Goal: Task Accomplishment & Management: Manage account settings

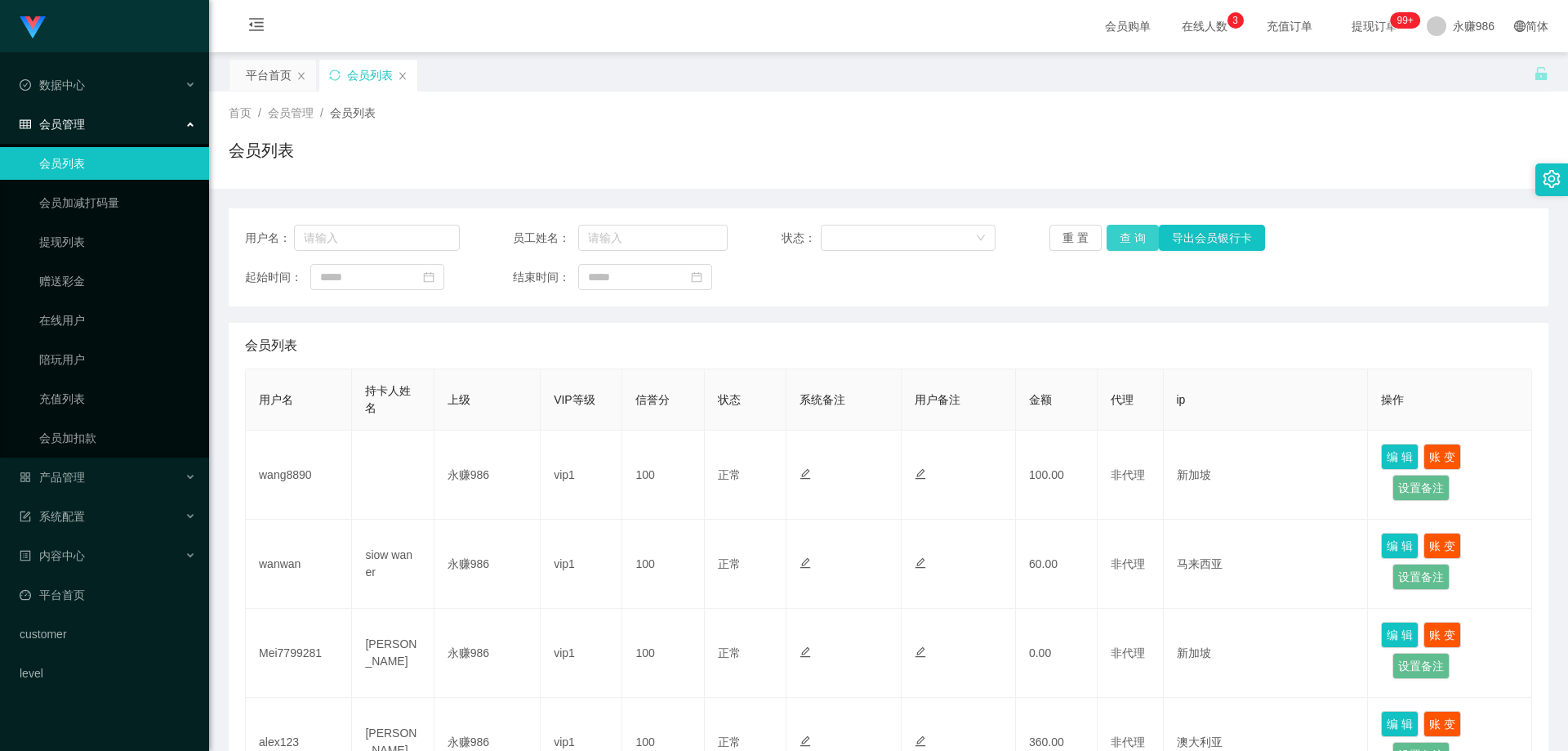
click at [1138, 248] on button "查 询" at bounding box center [1133, 237] width 52 height 26
click at [1147, 226] on button "查 询" at bounding box center [1133, 237] width 52 height 26
click at [107, 247] on link "提现列表" at bounding box center [117, 241] width 156 height 33
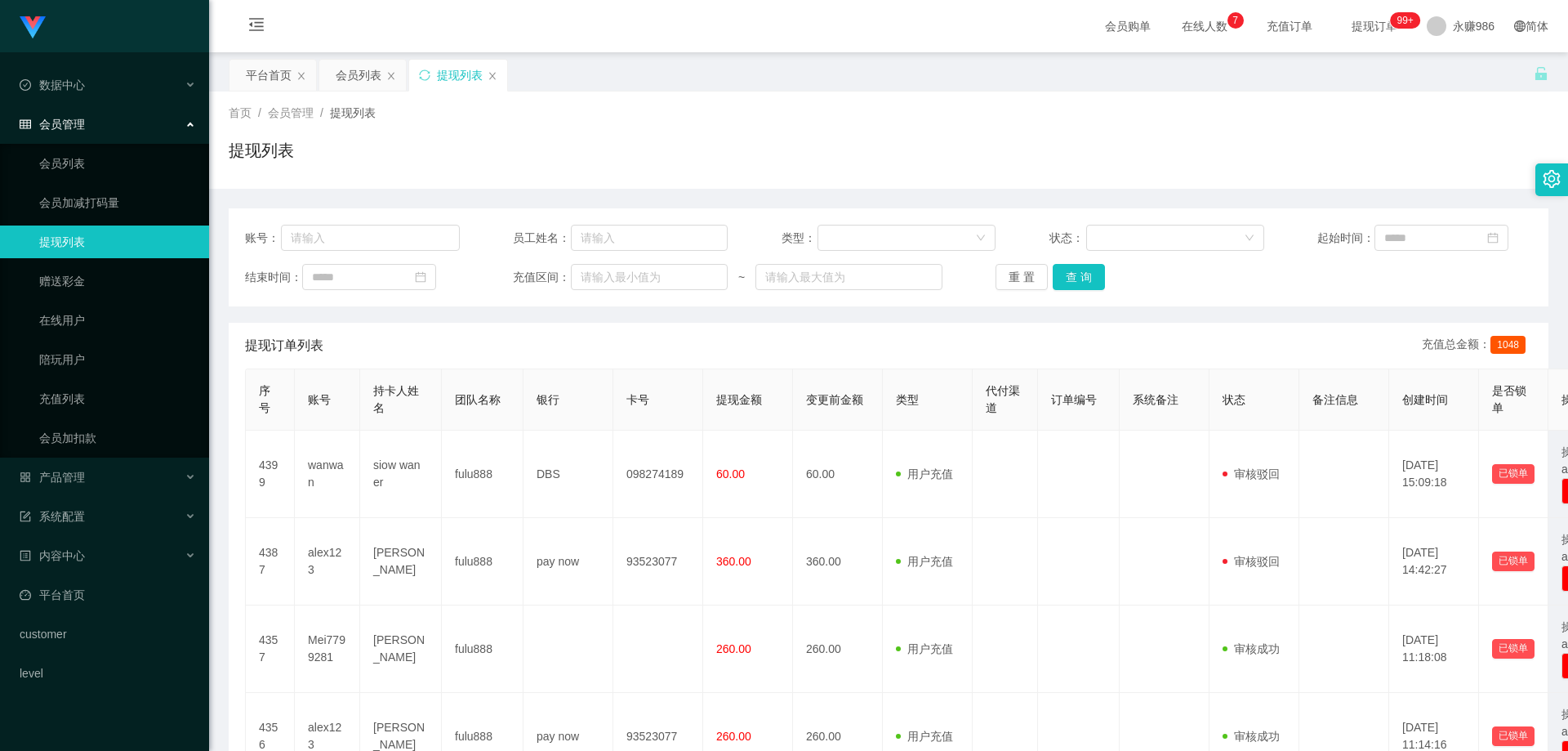
click at [1100, 256] on div "账号： 员工姓名： 类型： 状态： 起始时间： 结束时间： 充值区间： ~ 重 置 查 询" at bounding box center [889, 257] width 1319 height 98
click at [1076, 284] on button "查 询" at bounding box center [1079, 276] width 52 height 26
click at [303, 72] on icon "图标: close" at bounding box center [301, 75] width 10 height 10
click at [303, 72] on div "提现列表" at bounding box center [279, 75] width 98 height 31
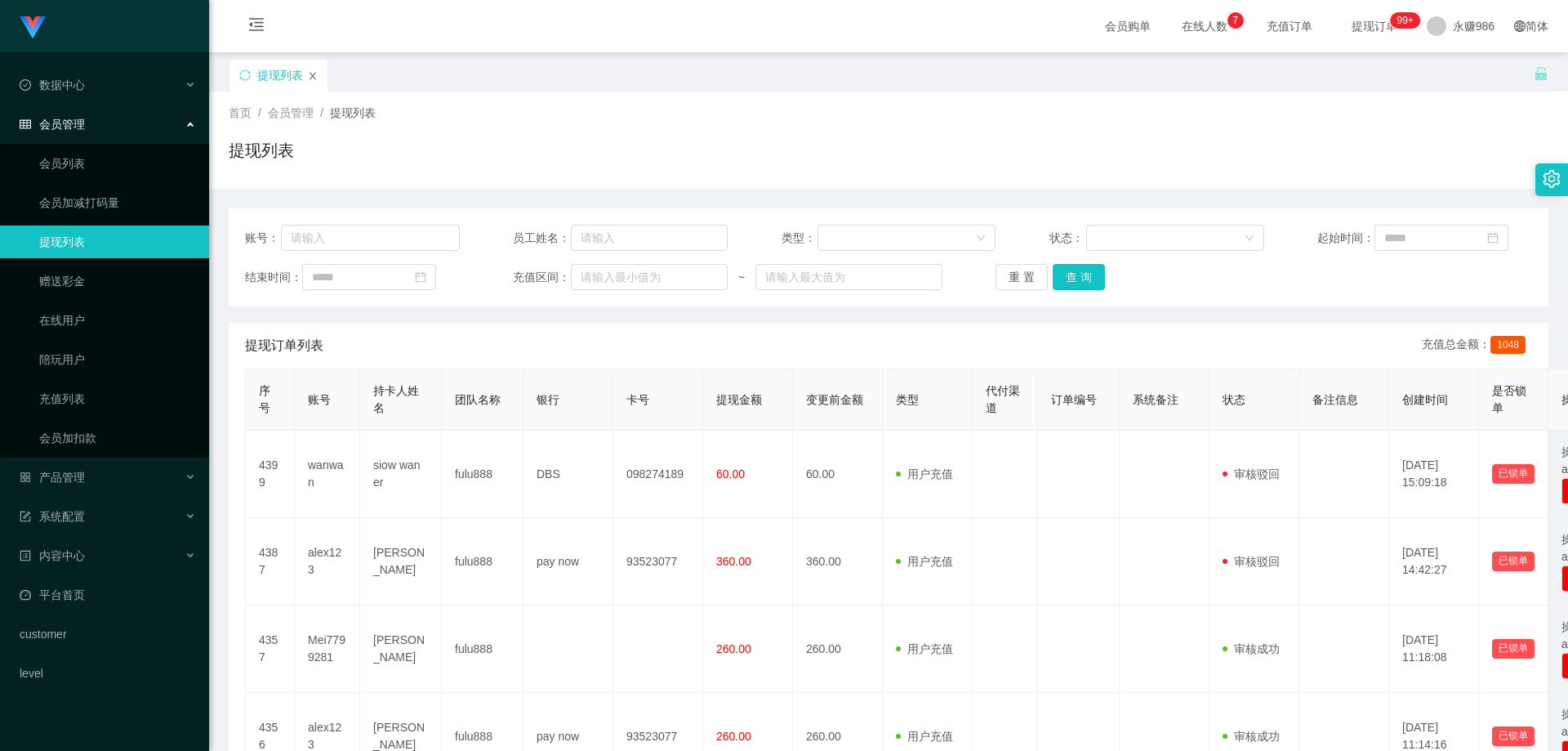
click at [310, 75] on icon "图标: close" at bounding box center [312, 75] width 10 height 10
click at [116, 169] on link "会员列表" at bounding box center [117, 163] width 156 height 33
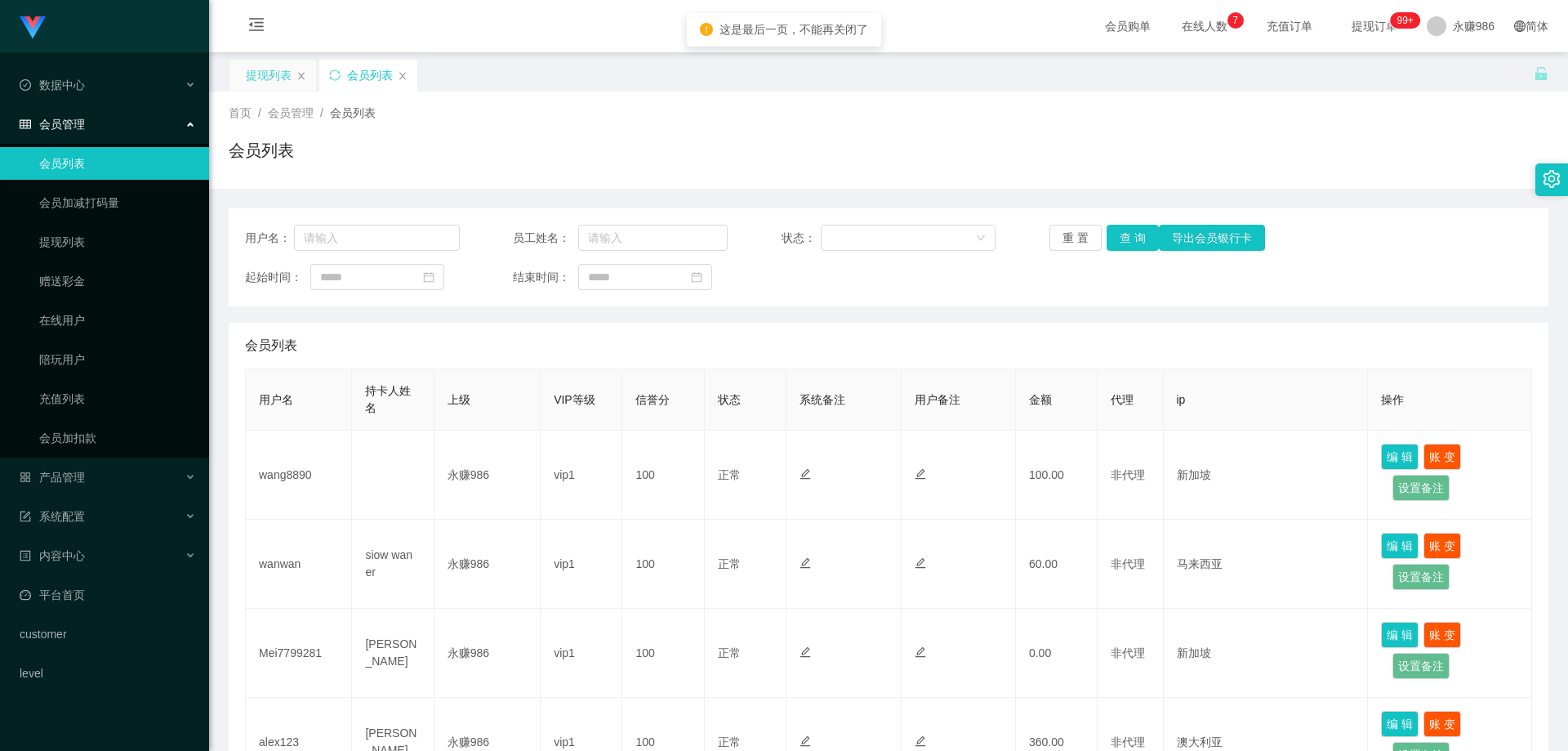
click at [293, 71] on div "提现列表" at bounding box center [273, 75] width 87 height 31
click at [305, 74] on icon "图标: close" at bounding box center [301, 75] width 10 height 10
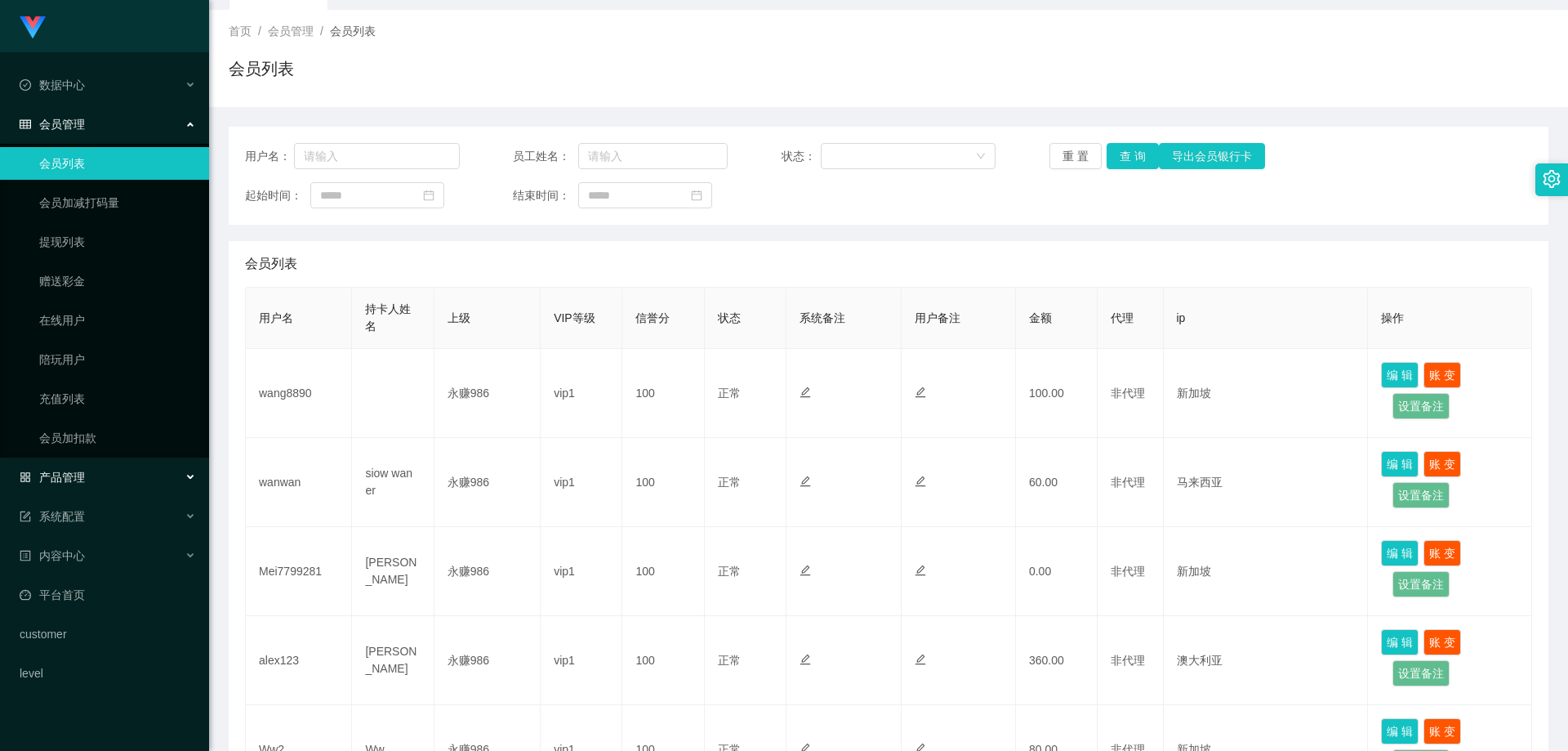
click at [121, 473] on div "产品管理" at bounding box center [105, 477] width 209 height 33
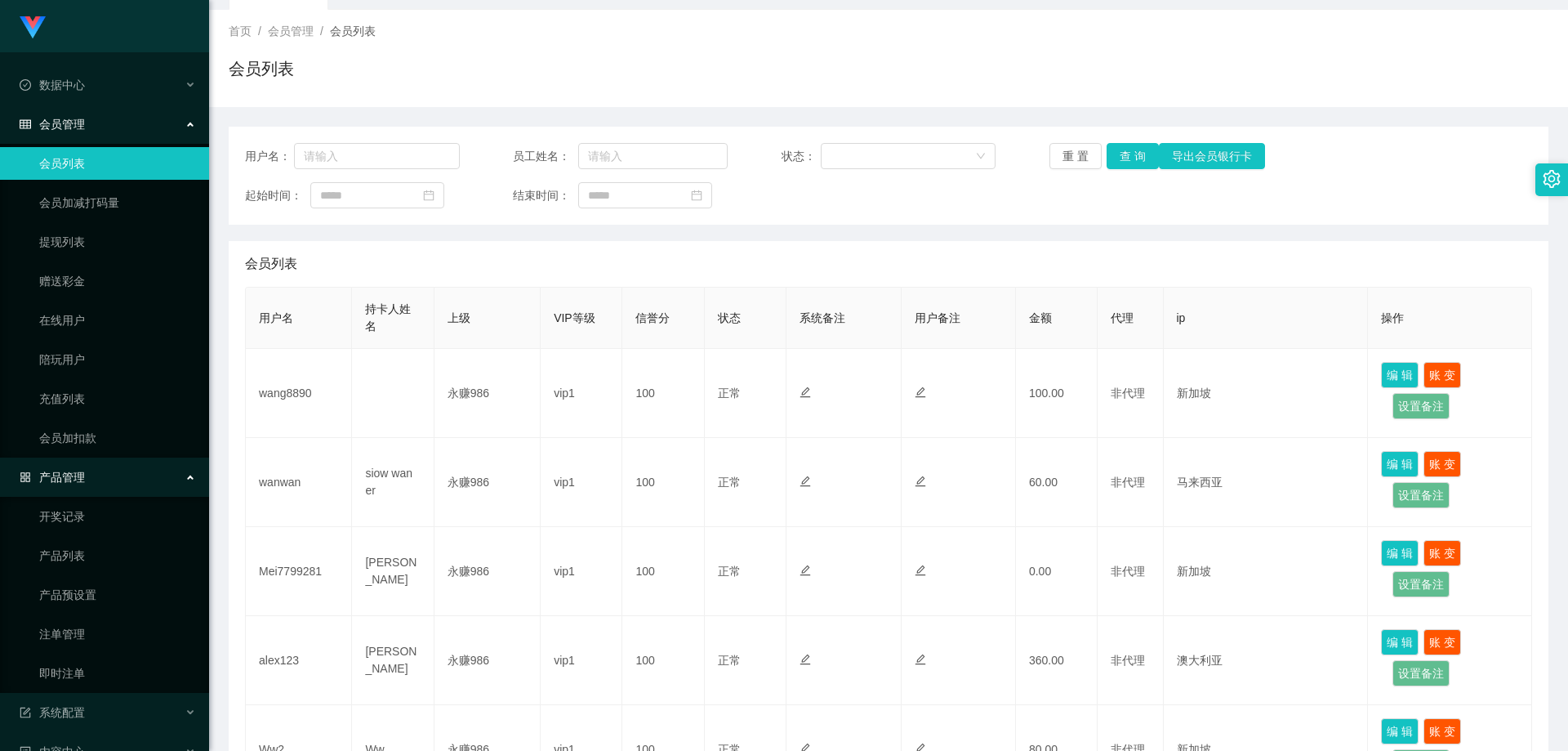
scroll to position [151, 0]
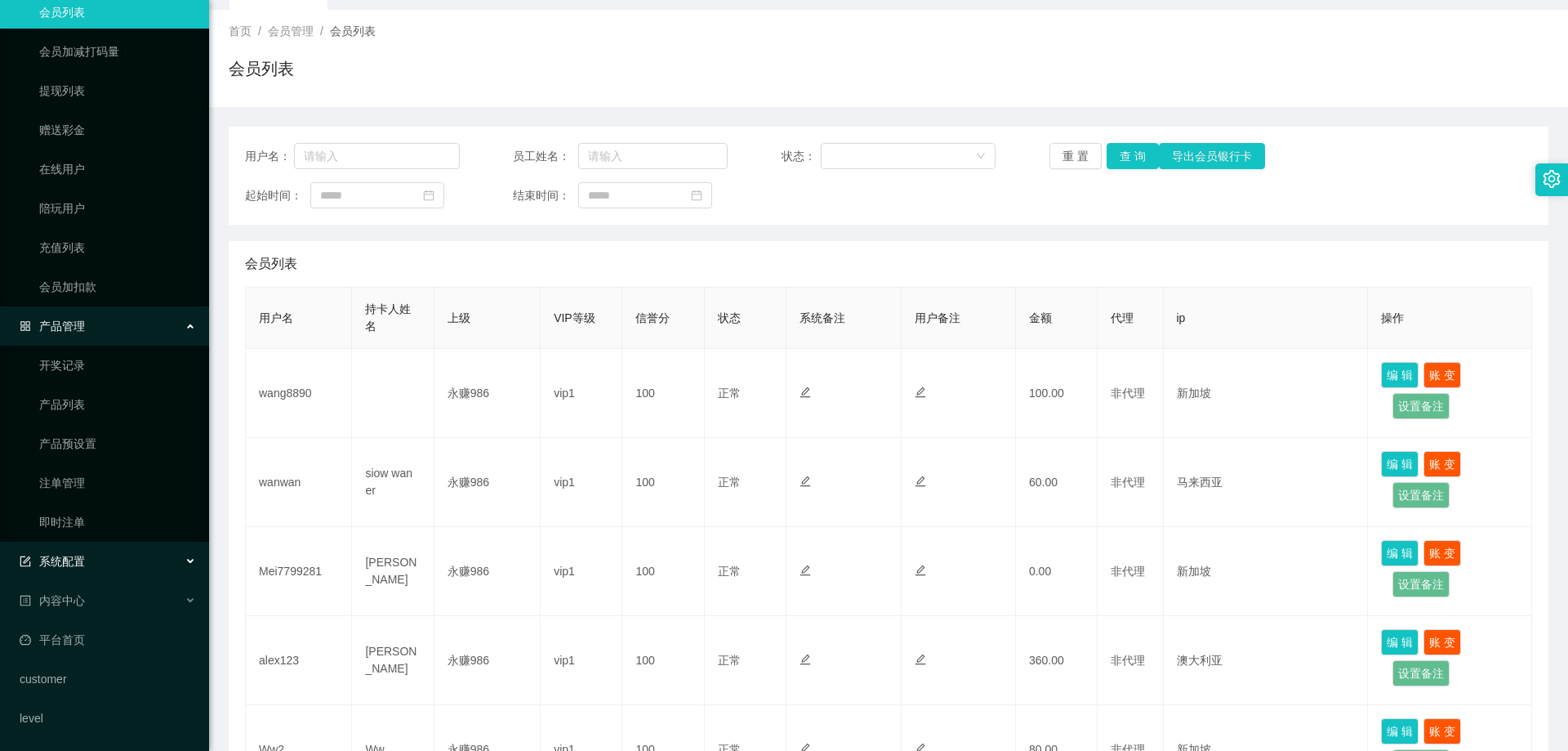
click at [125, 573] on div "系统配置" at bounding box center [105, 561] width 209 height 33
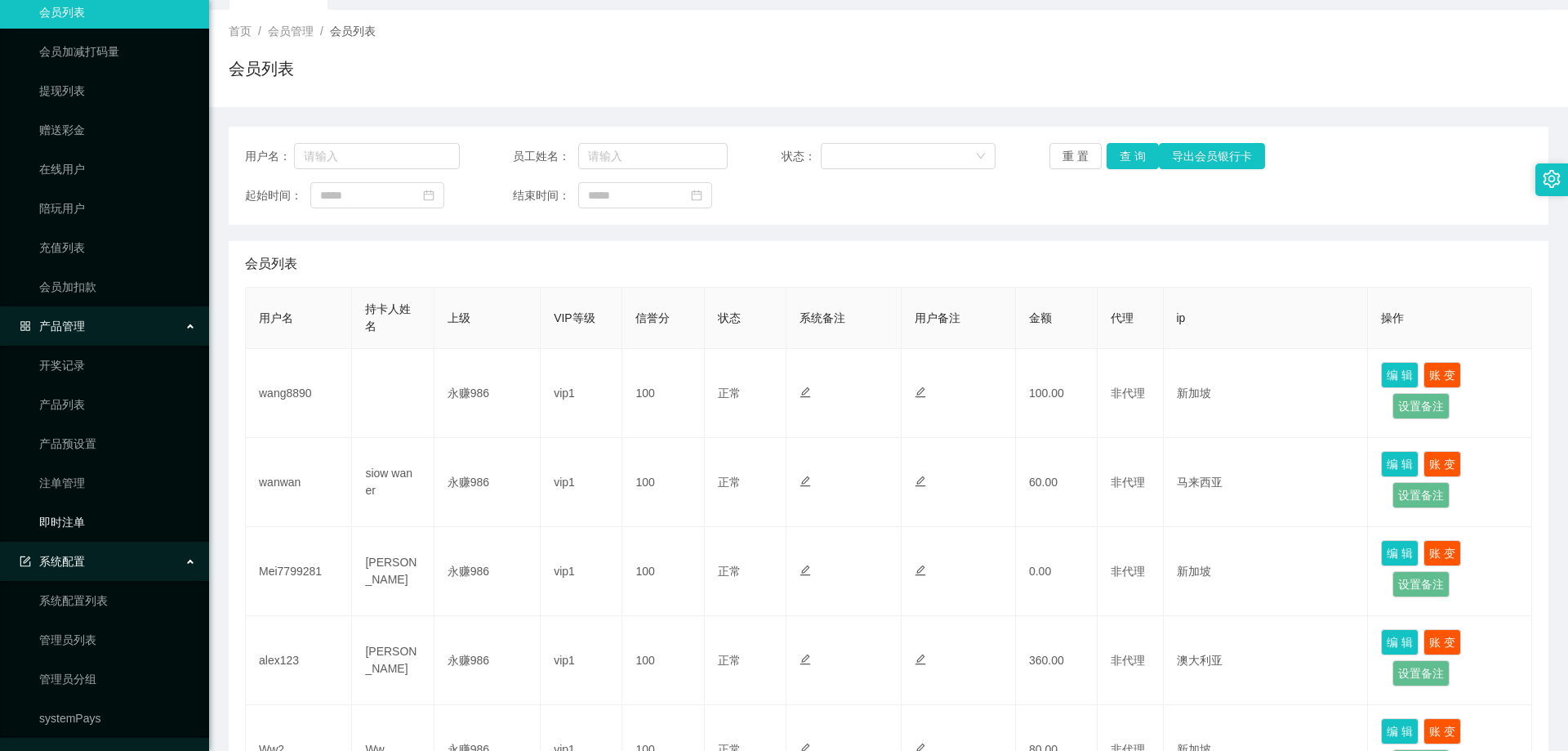
scroll to position [308, 0]
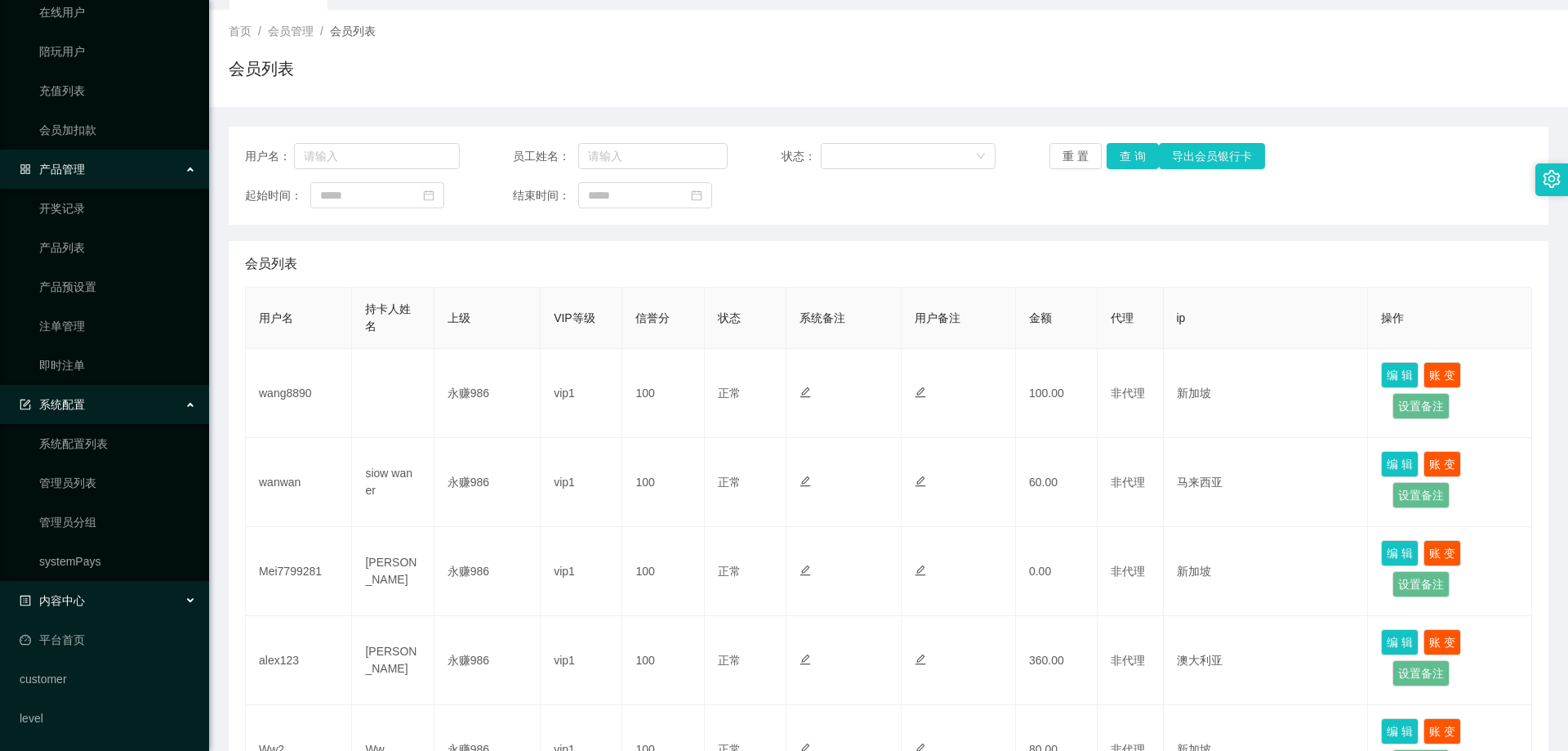
click at [122, 592] on div "内容中心" at bounding box center [105, 600] width 209 height 33
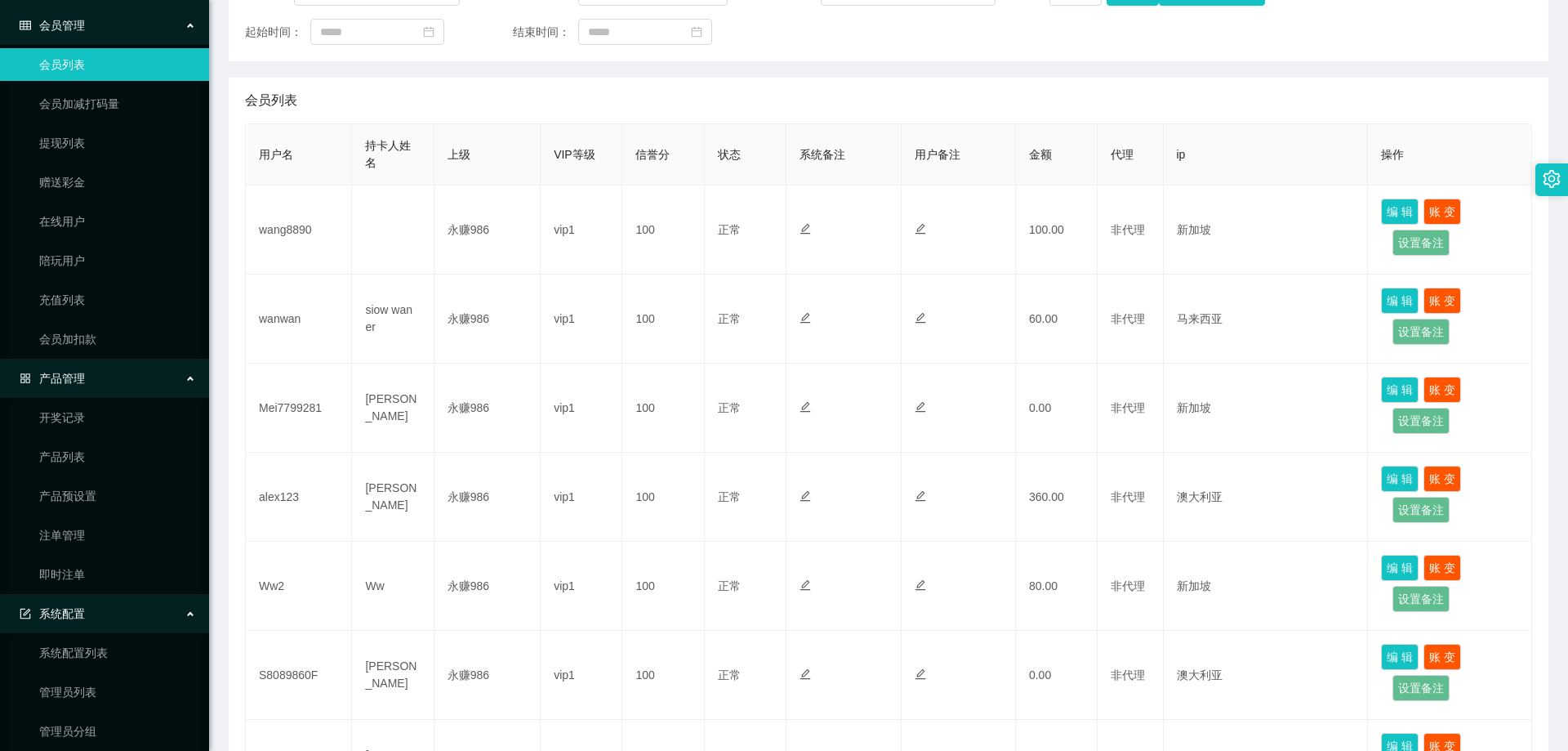
scroll to position [0, 0]
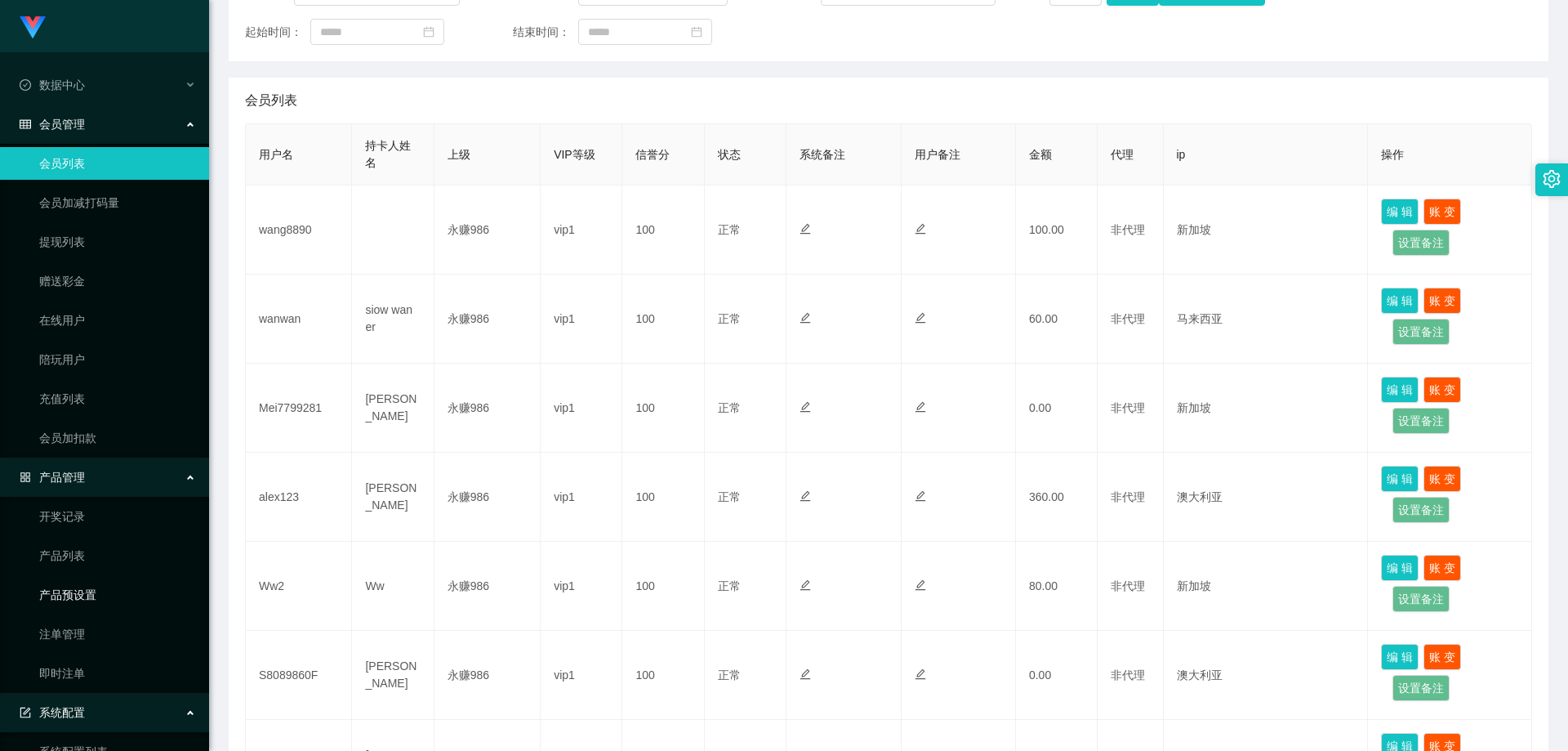
click at [76, 603] on link "产品预设置" at bounding box center [117, 595] width 156 height 33
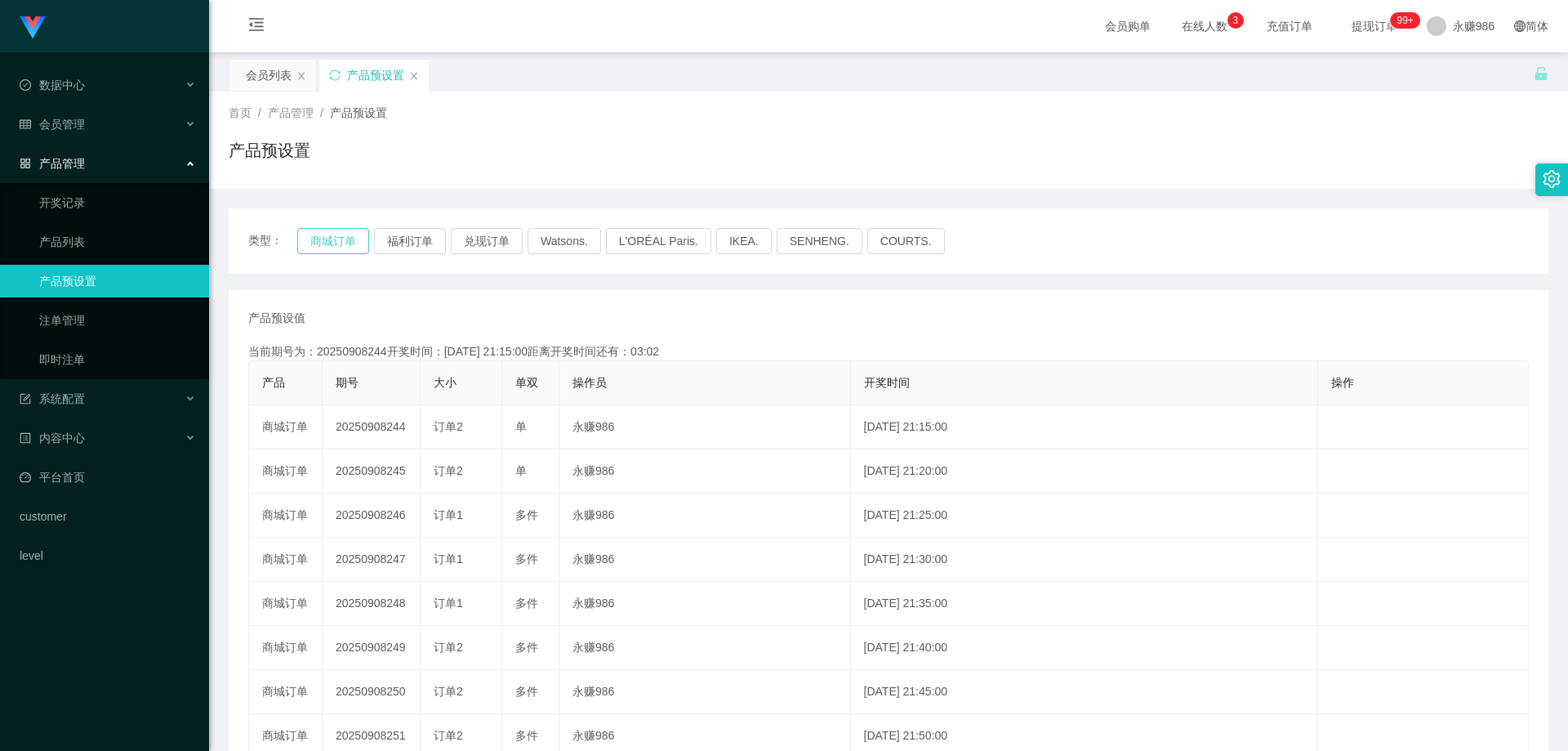
click at [361, 239] on button "商城订单" at bounding box center [333, 240] width 72 height 26
click at [425, 249] on button "福利订单" at bounding box center [409, 240] width 72 height 26
click at [476, 248] on button "兑现订单" at bounding box center [486, 240] width 72 height 26
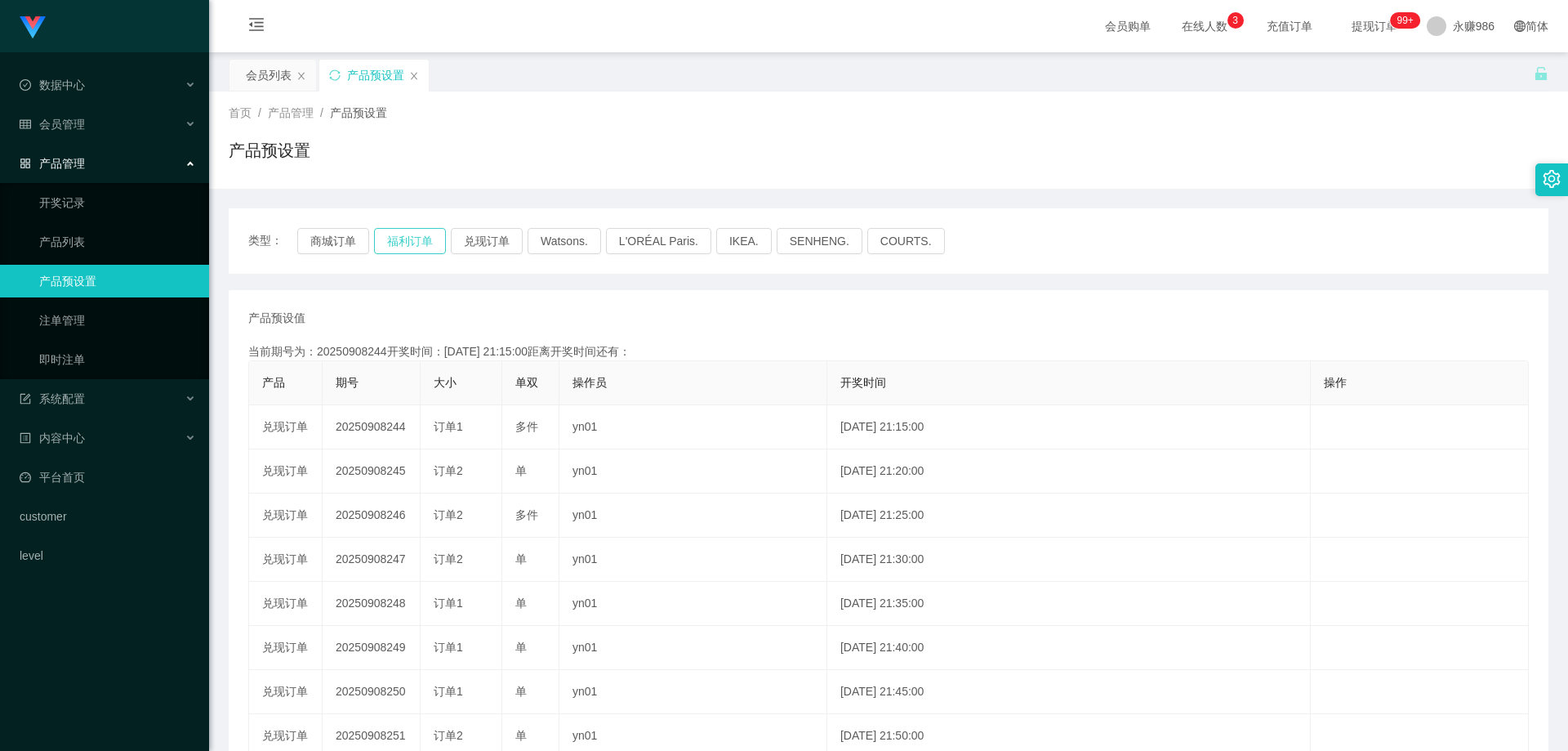
click at [406, 231] on button "福利订单" at bounding box center [409, 240] width 72 height 26
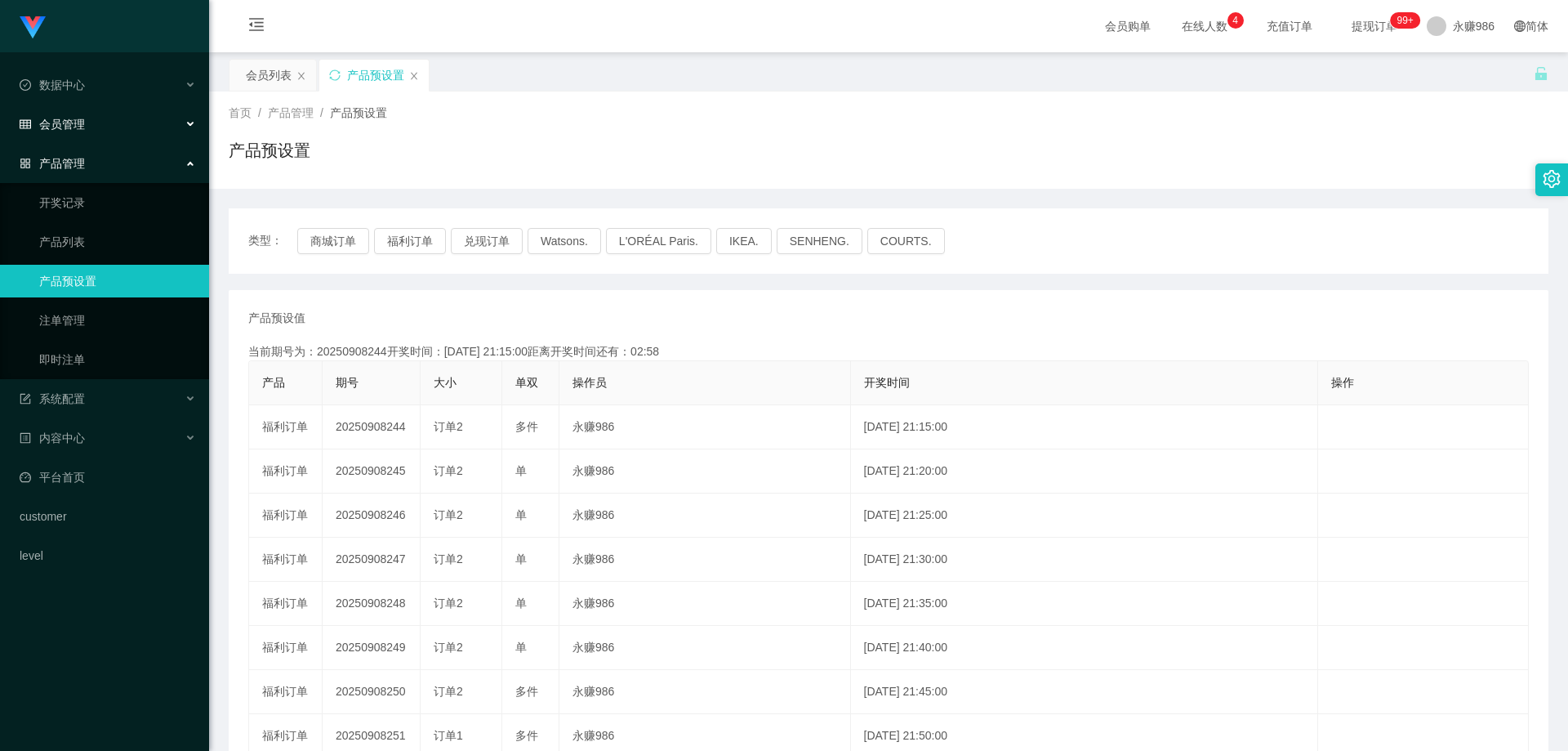
click at [191, 134] on div "会员管理" at bounding box center [105, 124] width 209 height 33
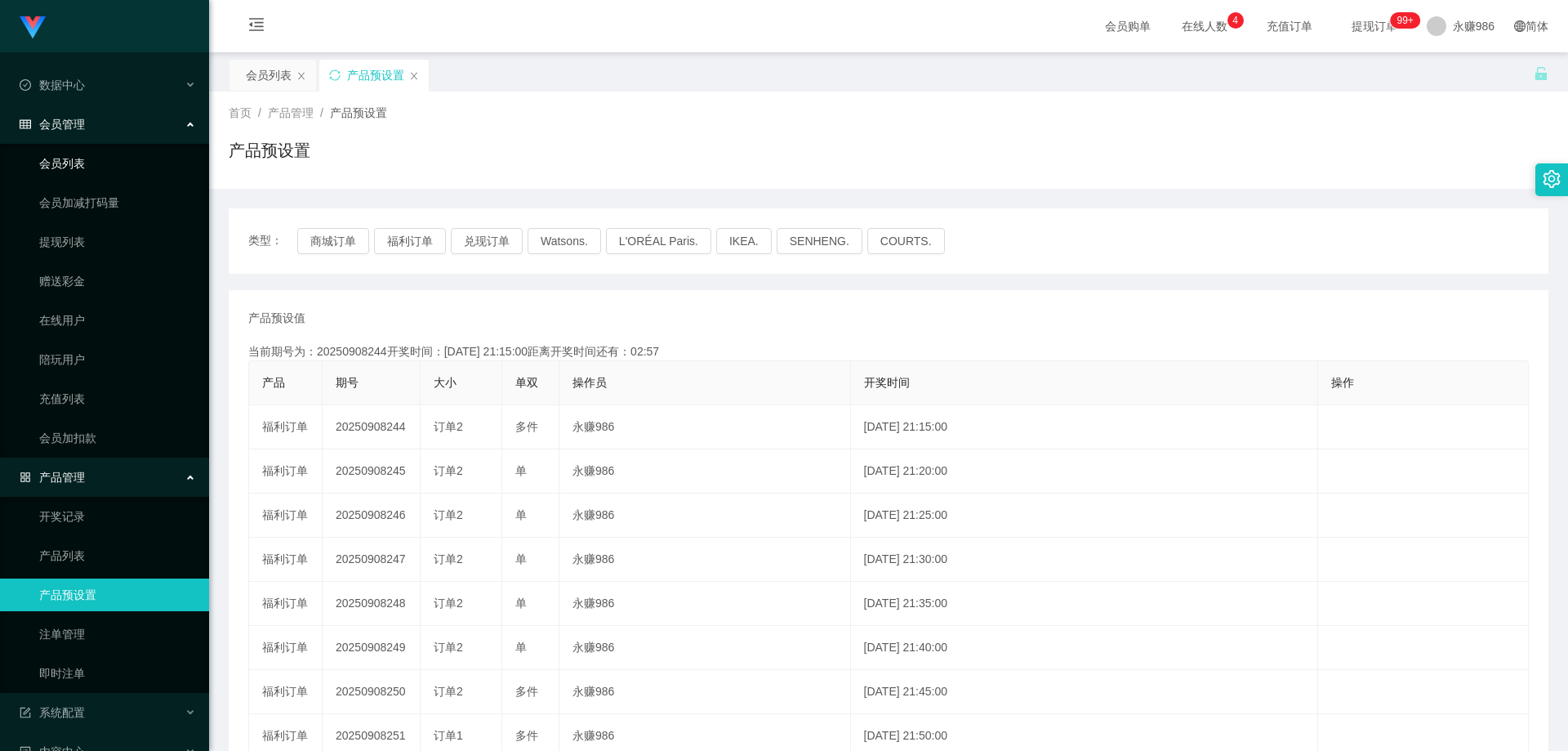
click at [139, 174] on link "会员列表" at bounding box center [117, 163] width 156 height 33
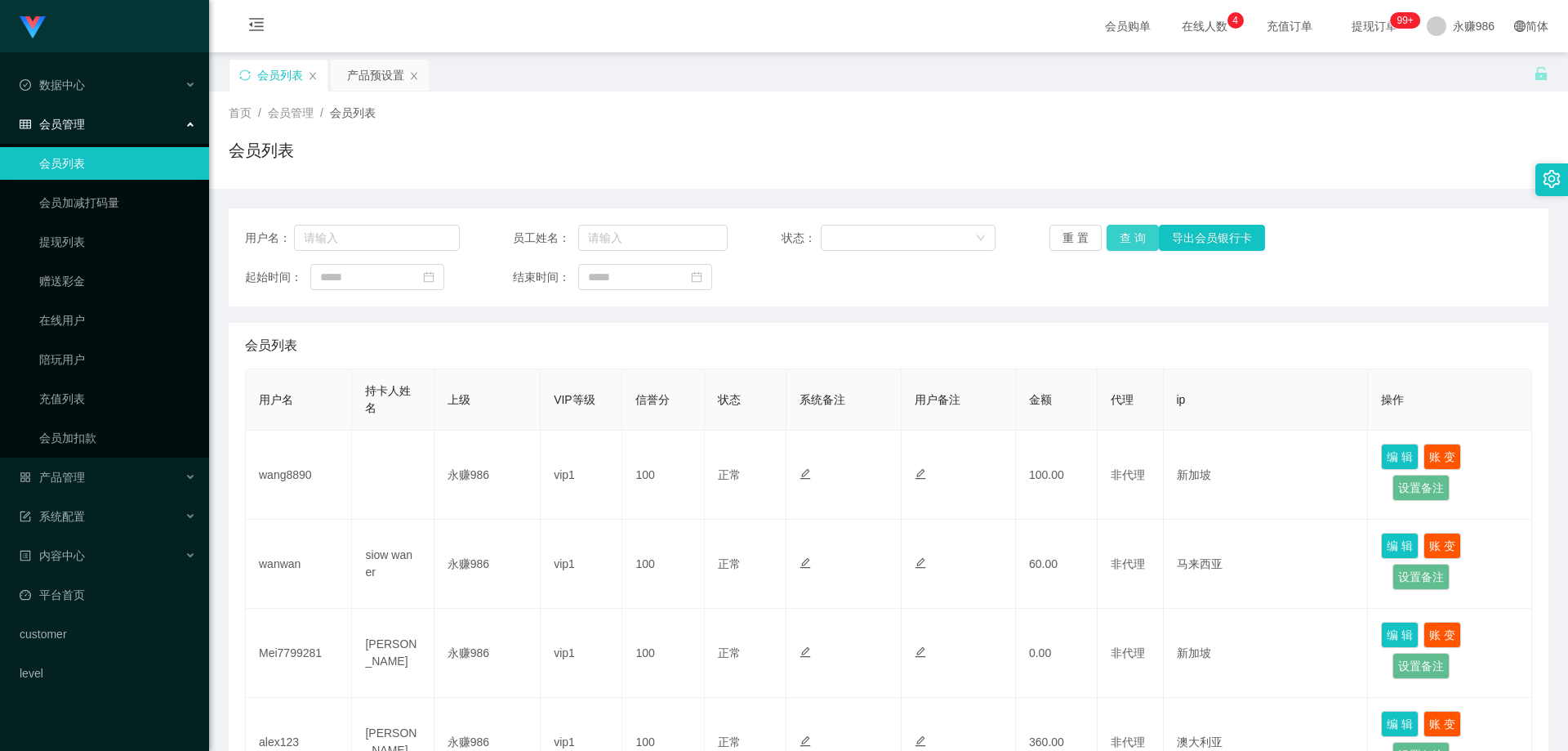
click at [1123, 242] on button "查 询" at bounding box center [1133, 237] width 52 height 26
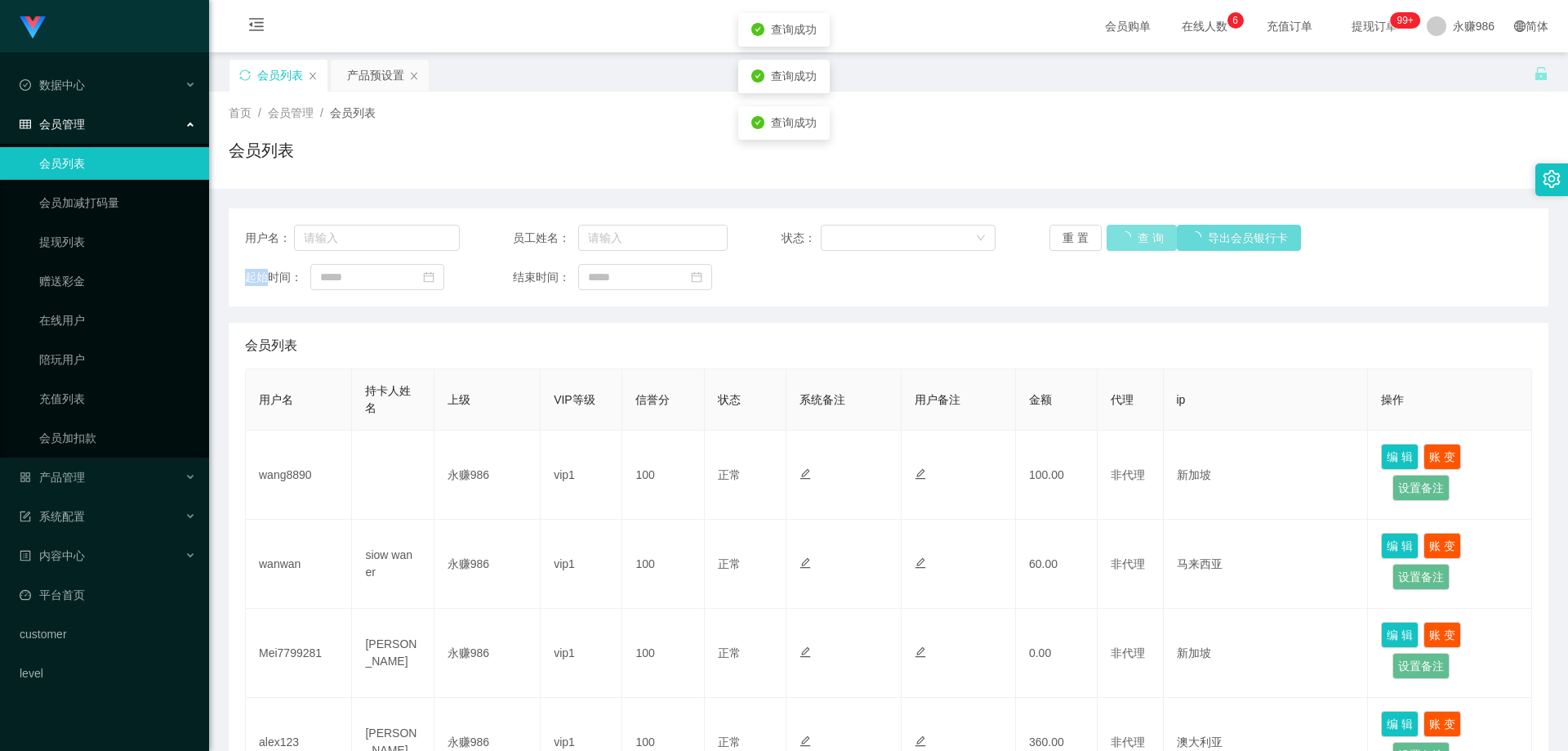
click at [1123, 242] on div "重 置 查 询 导出会员银行卡" at bounding box center [1157, 237] width 215 height 26
click at [1123, 242] on button "查 询" at bounding box center [1133, 237] width 52 height 26
click at [1123, 242] on div "重 置 查 询 导出会员银行卡" at bounding box center [1157, 237] width 215 height 26
click at [1123, 242] on button "查 询" at bounding box center [1133, 237] width 52 height 26
click at [99, 200] on link "会员加减打码量" at bounding box center [117, 202] width 156 height 33
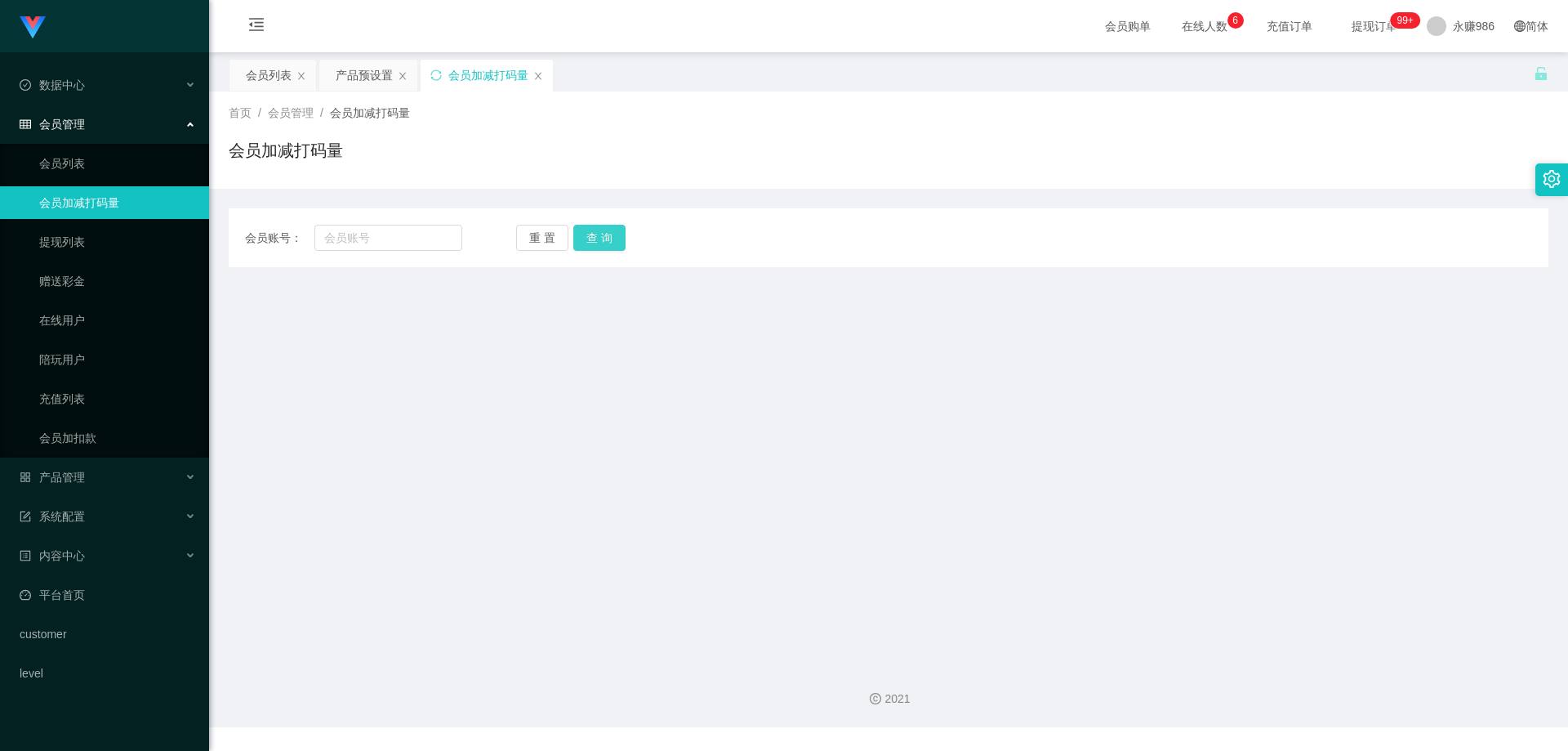
click at [603, 247] on button "查 询" at bounding box center [599, 237] width 52 height 26
drag, startPoint x: 127, startPoint y: 221, endPoint x: 123, endPoint y: 236, distance: 15.5
click at [125, 231] on ul "会员列表 会员加减打码量 提现列表 赠送彩金 在线用户 陪玩用户 充值列表 会员加扣款" at bounding box center [105, 300] width 209 height 314
click at [123, 236] on link "提现列表" at bounding box center [117, 241] width 156 height 33
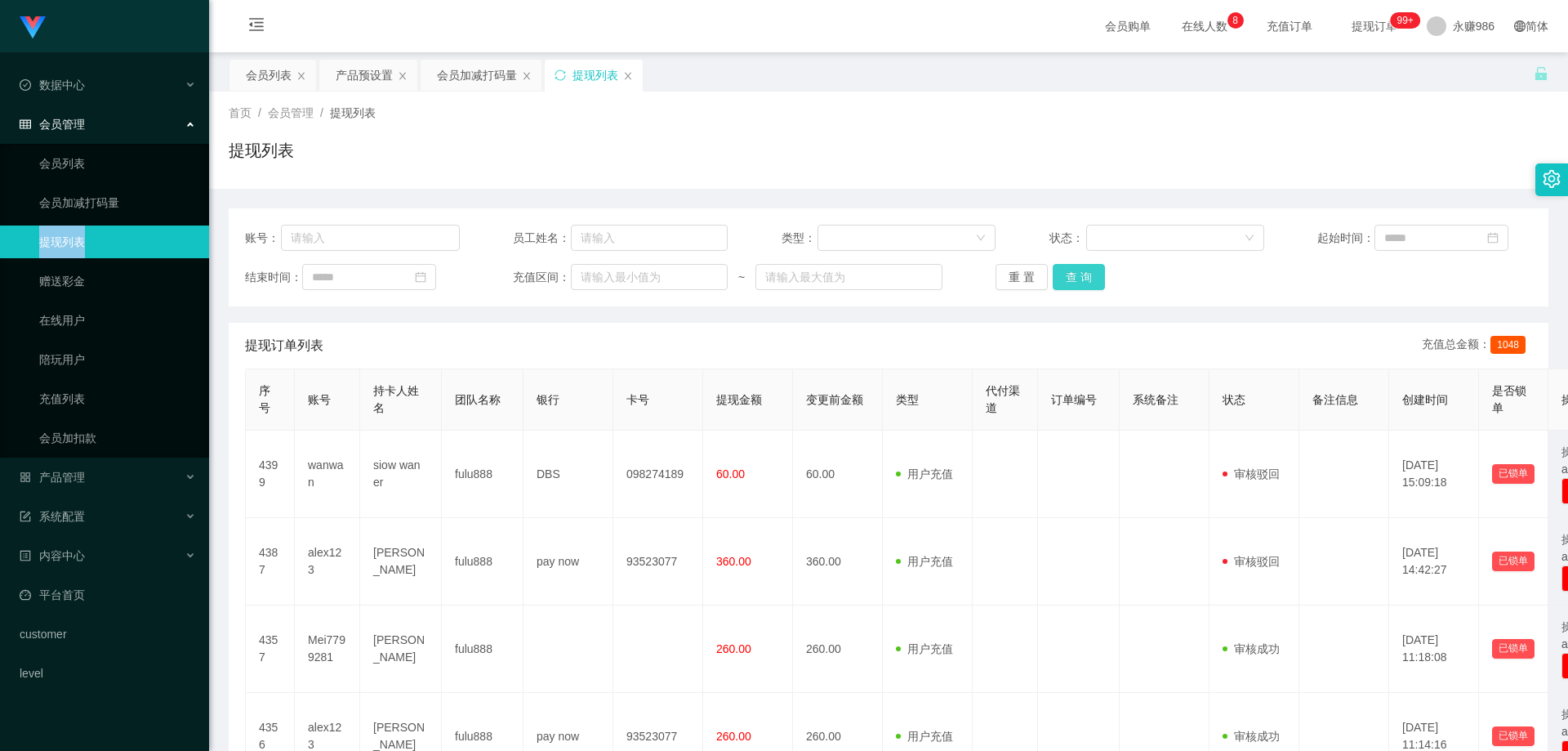
click at [1066, 282] on button "查 询" at bounding box center [1079, 276] width 52 height 26
click at [1490, 346] on span "1048" at bounding box center [1507, 344] width 35 height 18
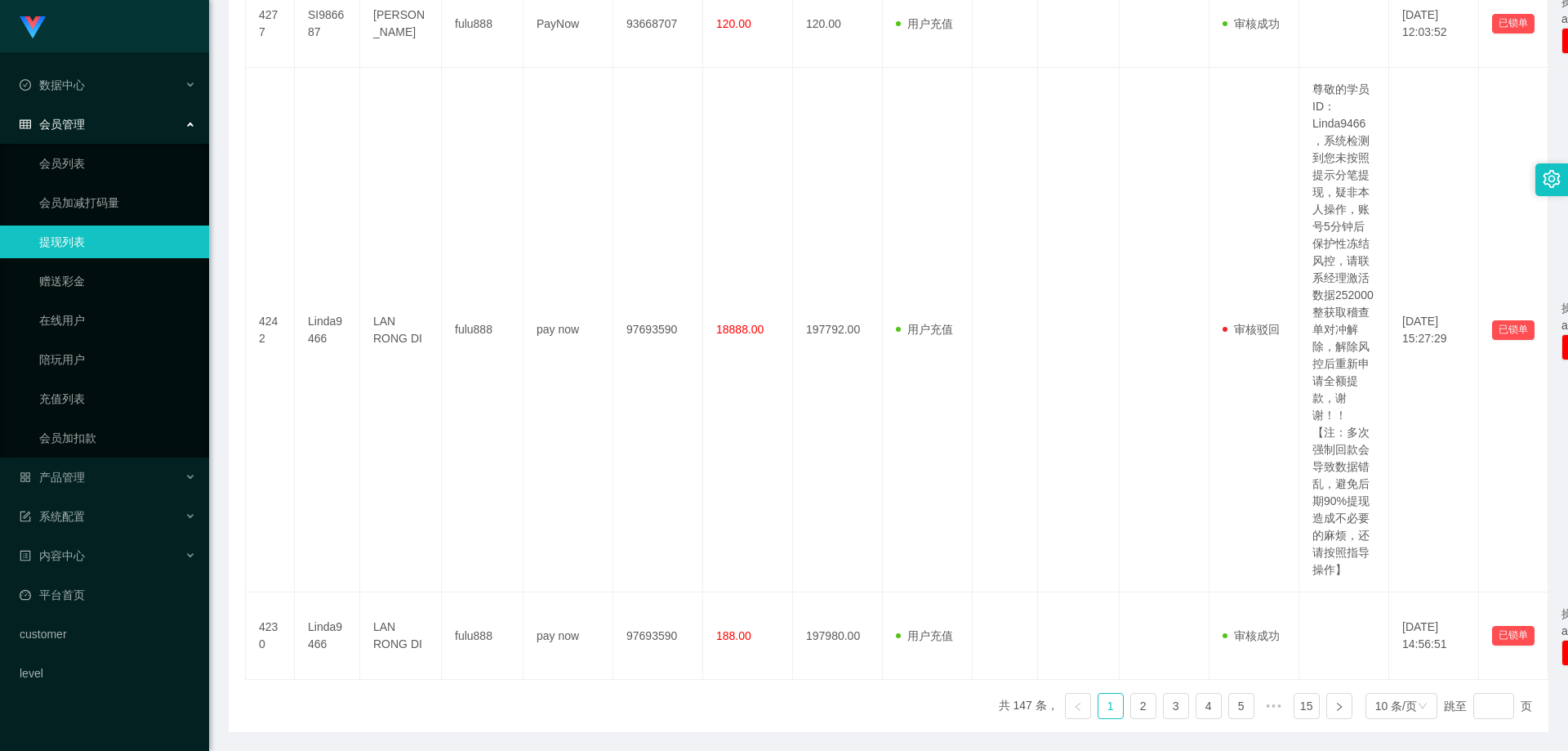
scroll to position [1119, 0]
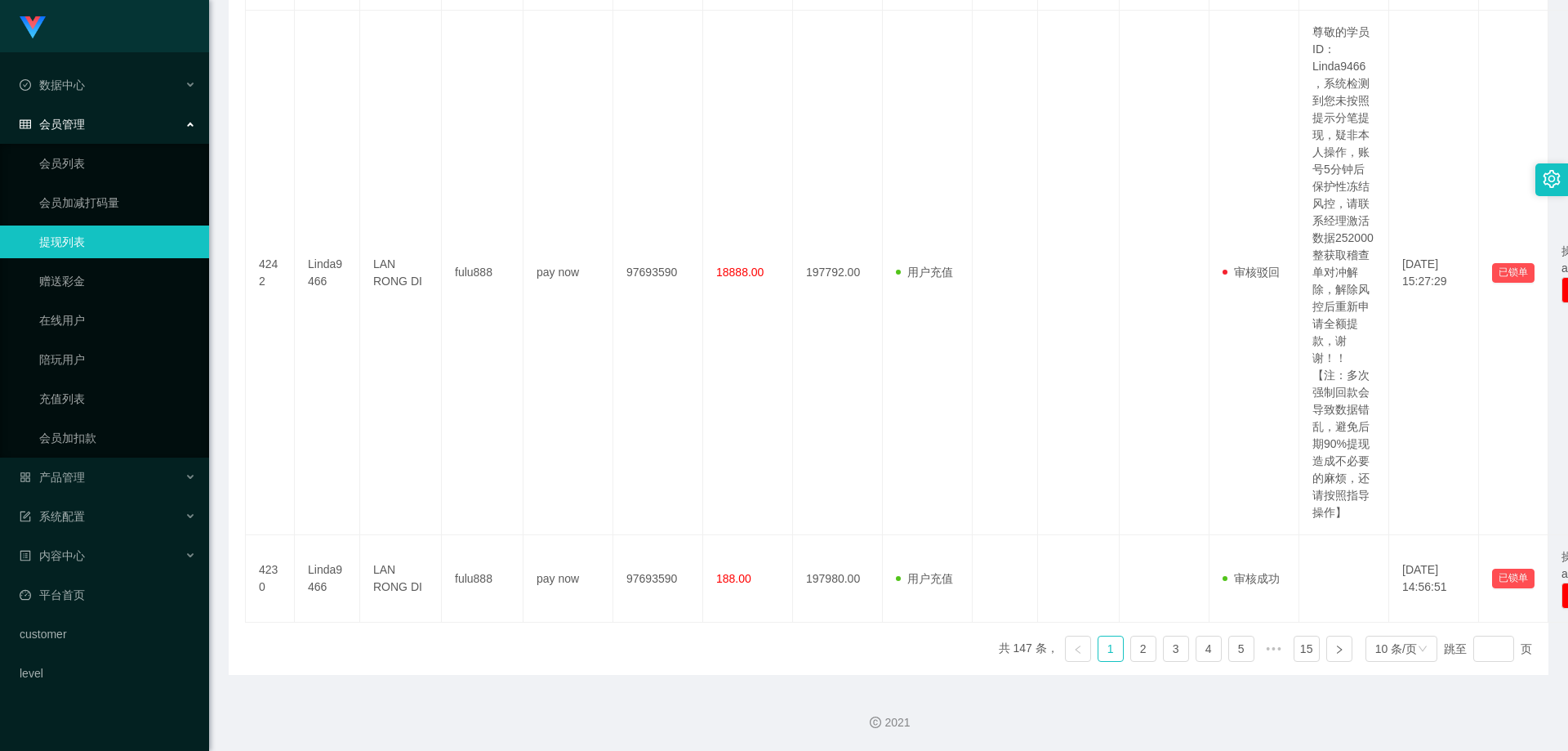
click at [1131, 660] on link "2" at bounding box center [1142, 648] width 24 height 24
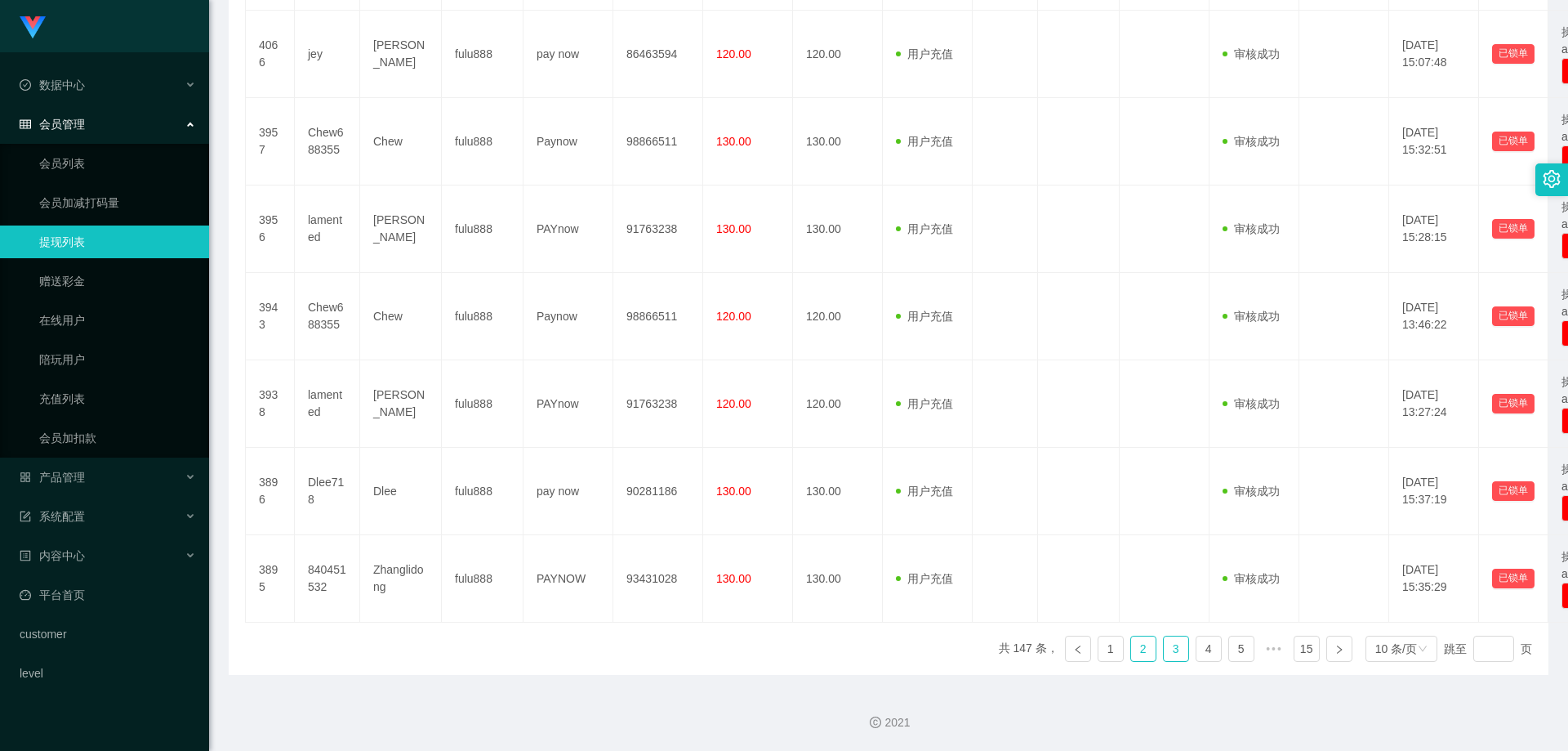
click at [1164, 660] on link "3" at bounding box center [1176, 648] width 24 height 24
click at [1199, 653] on link "4" at bounding box center [1208, 648] width 24 height 24
click at [1229, 649] on link "6" at bounding box center [1241, 648] width 24 height 24
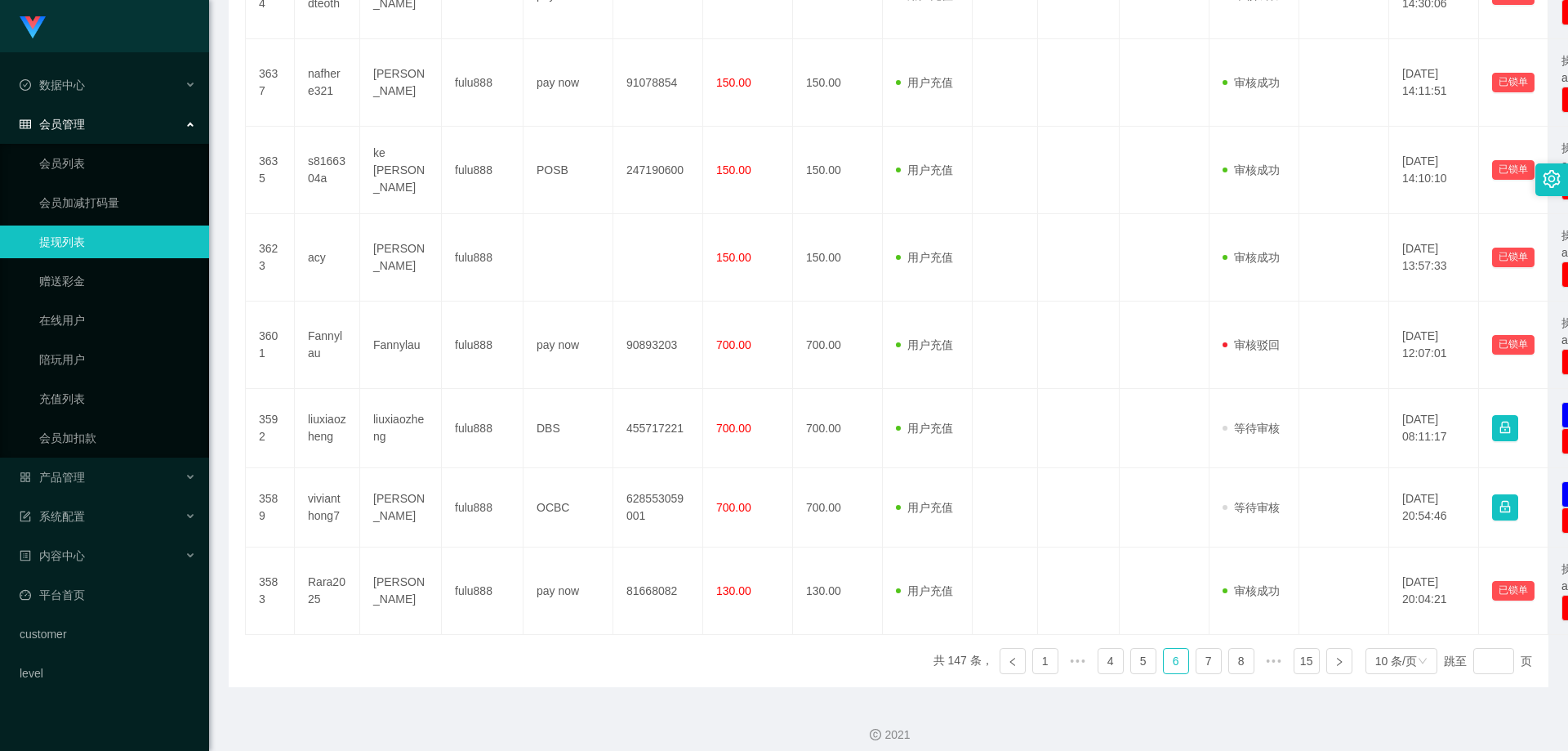
scroll to position [666, 0]
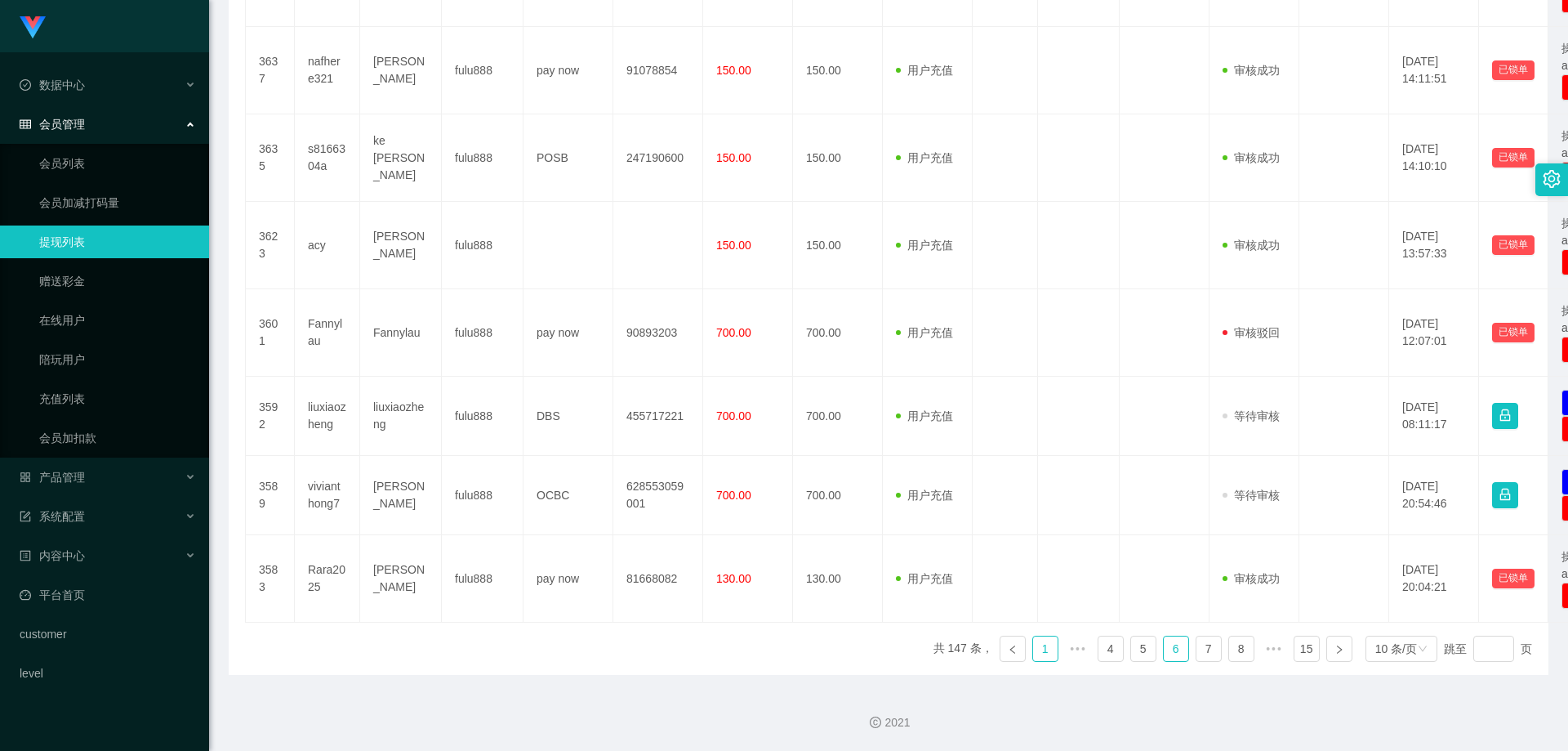
drag, startPoint x: 1041, startPoint y: 642, endPoint x: 1012, endPoint y: 642, distance: 29.0
click at [1036, 642] on link "1" at bounding box center [1045, 648] width 24 height 24
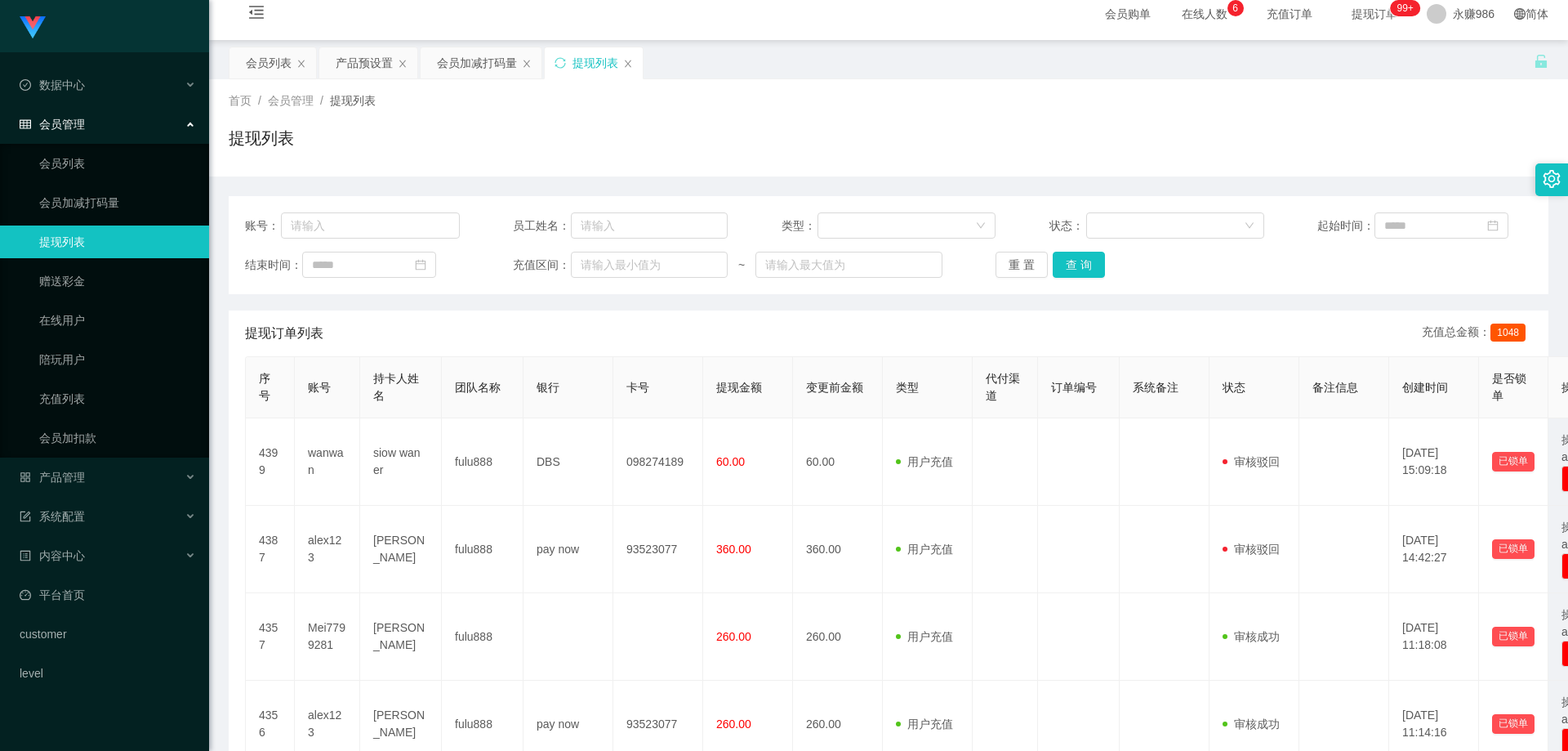
scroll to position [0, 0]
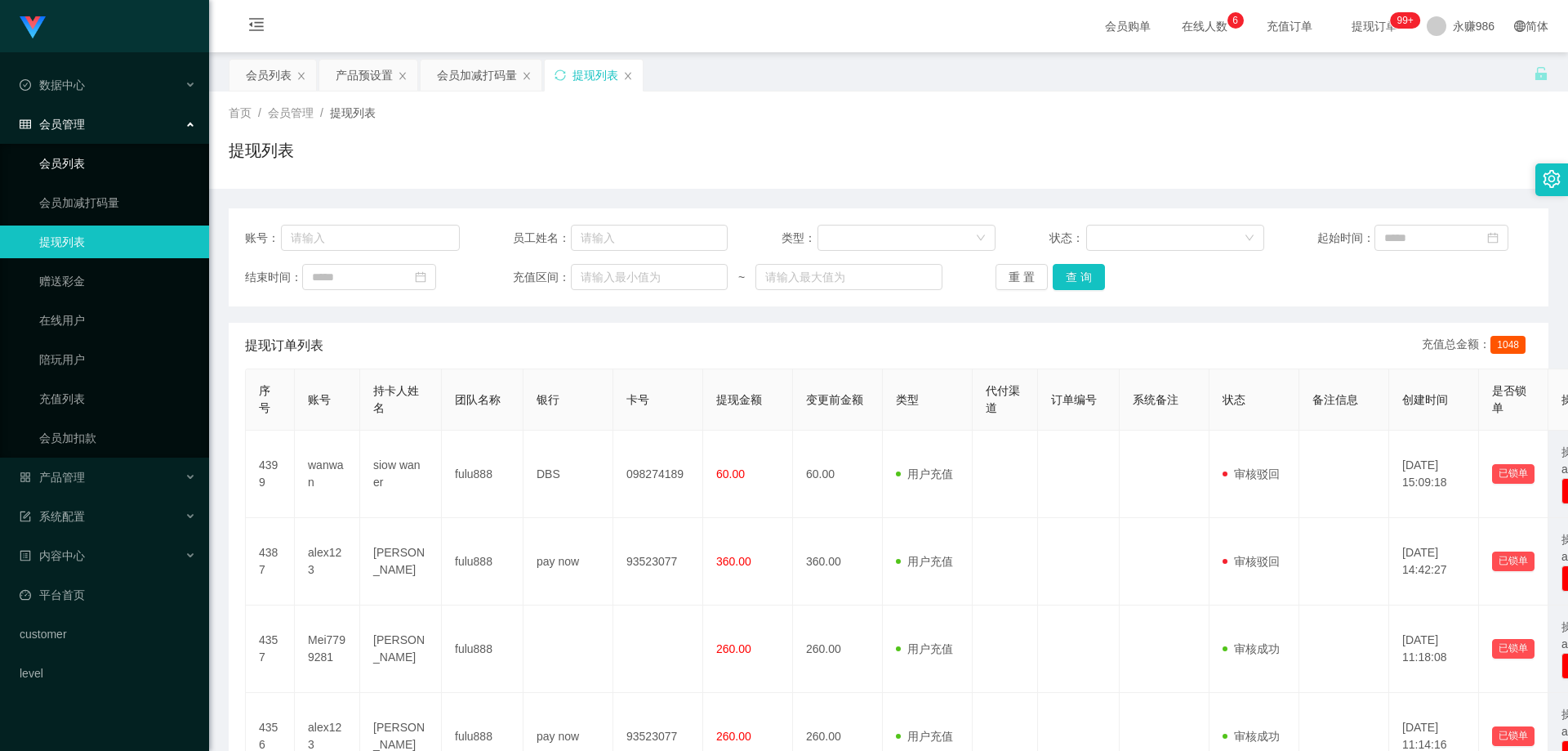
click at [80, 175] on link "会员列表" at bounding box center [117, 163] width 156 height 33
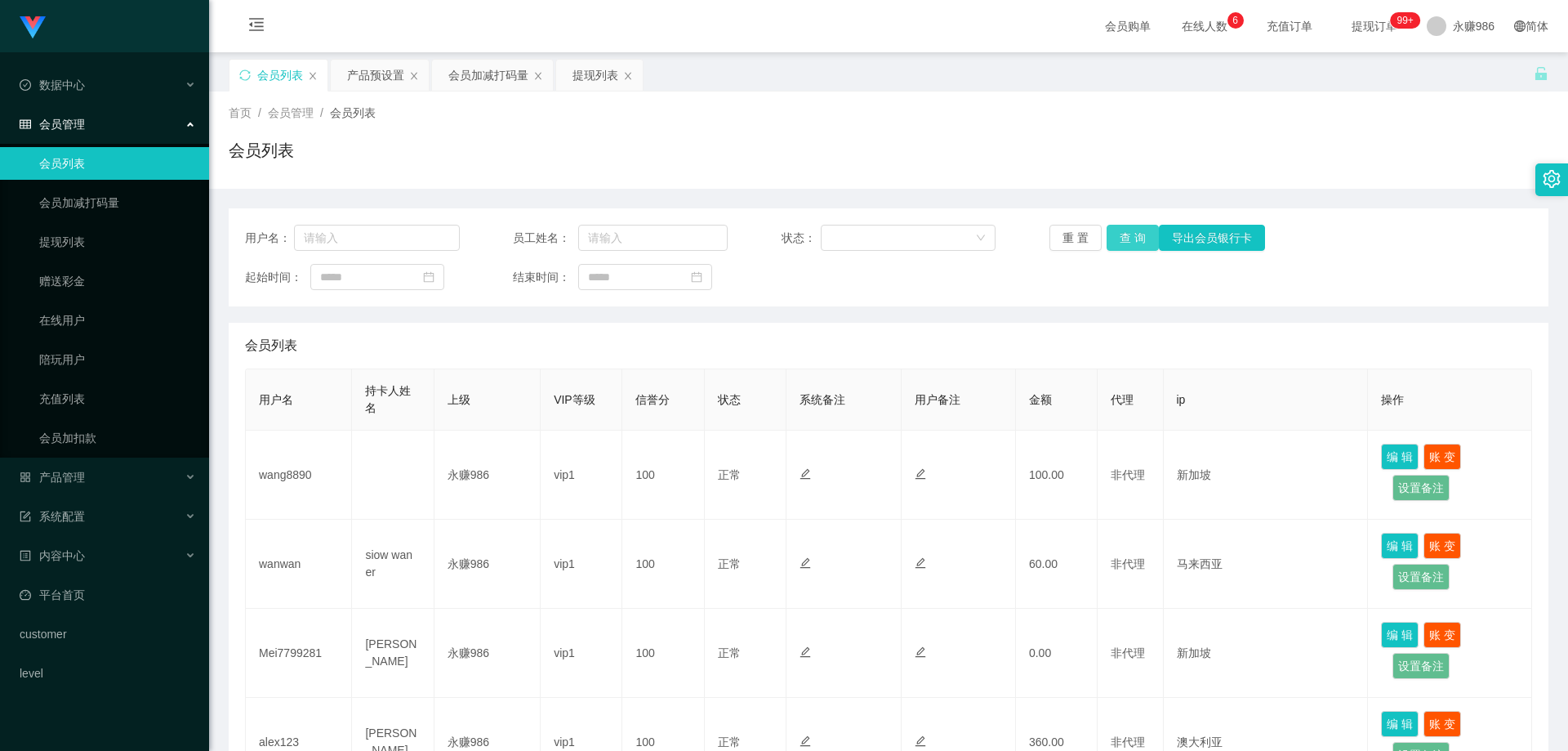
click at [1107, 240] on button "查 询" at bounding box center [1133, 237] width 52 height 26
